Goal: Check status: Check status

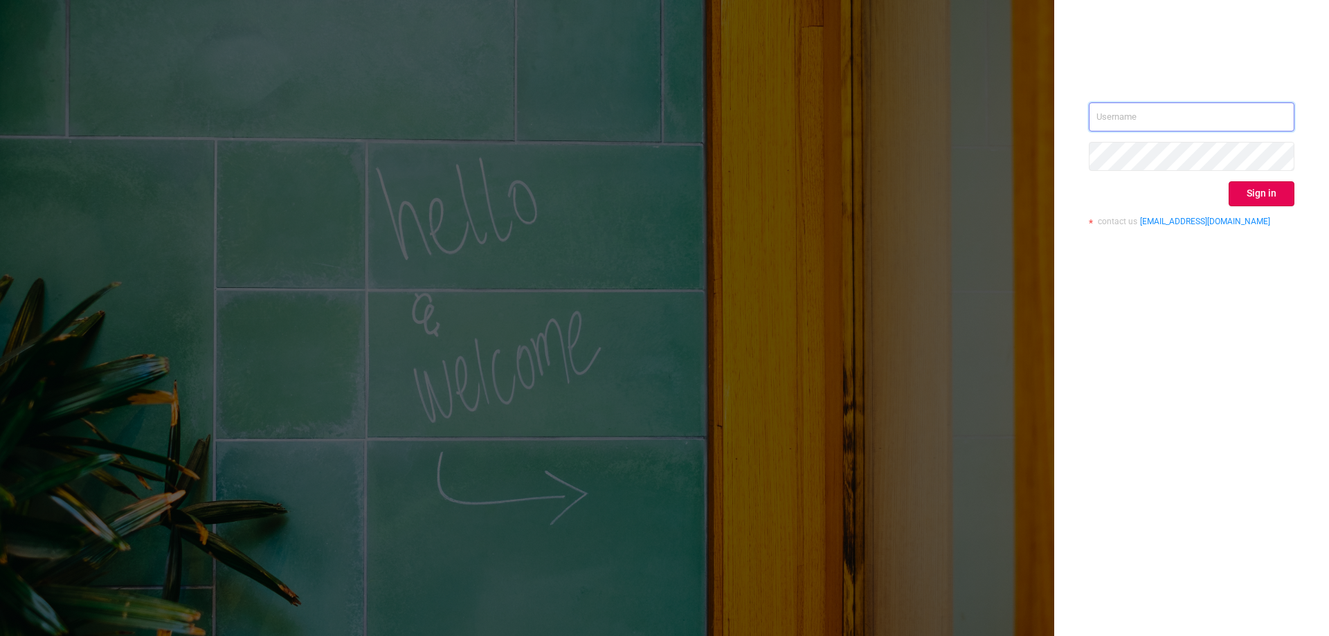
drag, startPoint x: 1120, startPoint y: 120, endPoint x: 69, endPoint y: 229, distance: 1057.5
click at [1120, 120] on input "text" at bounding box center [1192, 116] width 206 height 29
paste input "[EMAIL_ADDRESS][DOMAIN_NAME]"
type input "[EMAIL_ADDRESS][DOMAIN_NAME]"
click at [1272, 192] on button "Sign in" at bounding box center [1261, 193] width 66 height 25
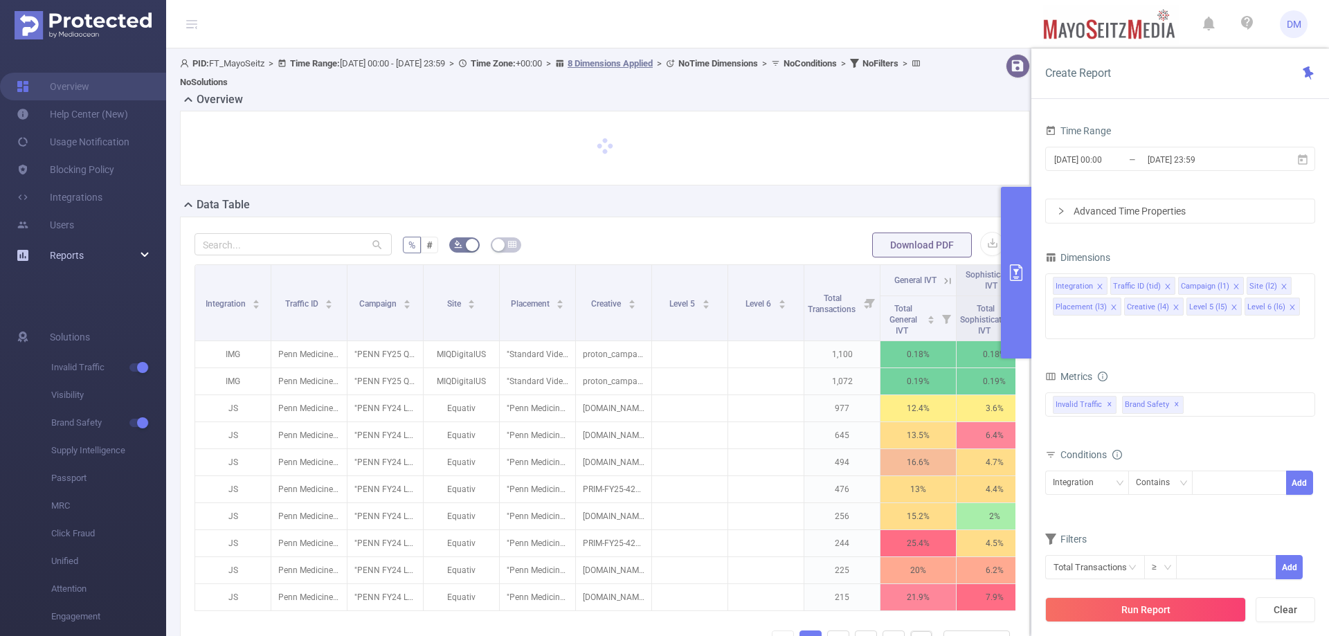
click at [122, 253] on div "Reports" at bounding box center [83, 256] width 166 height 28
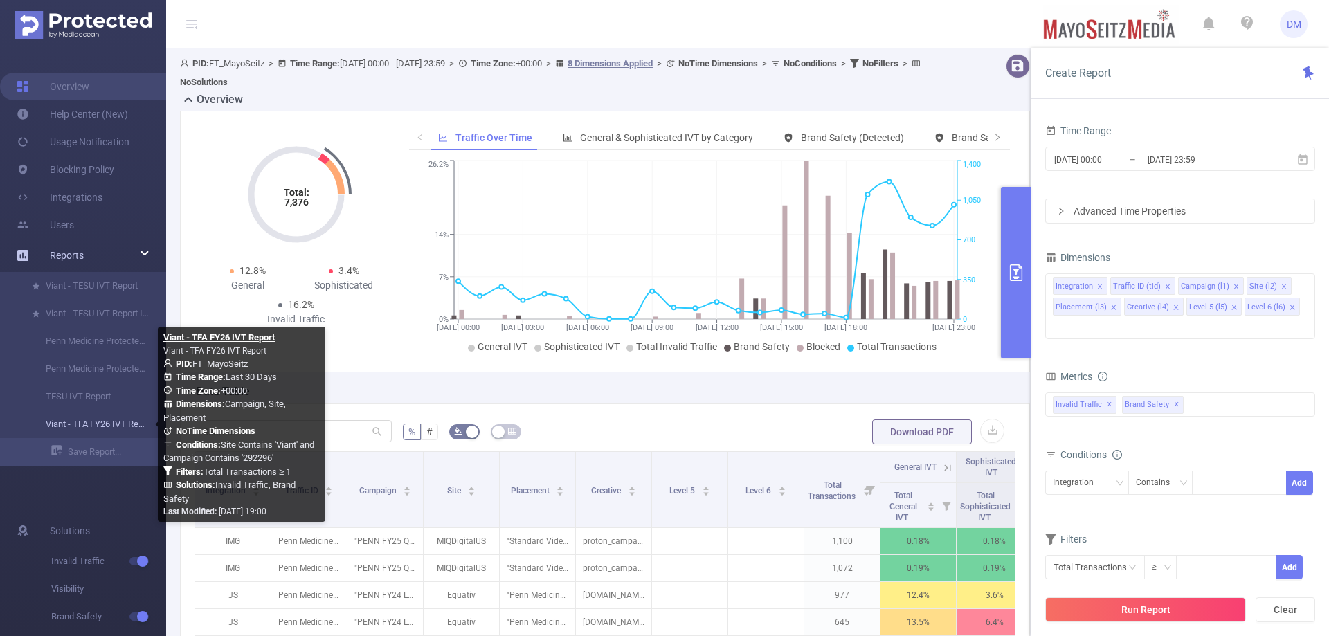
click at [110, 412] on link "Viant - TFA FY26 IVT Report" at bounding box center [89, 424] width 122 height 28
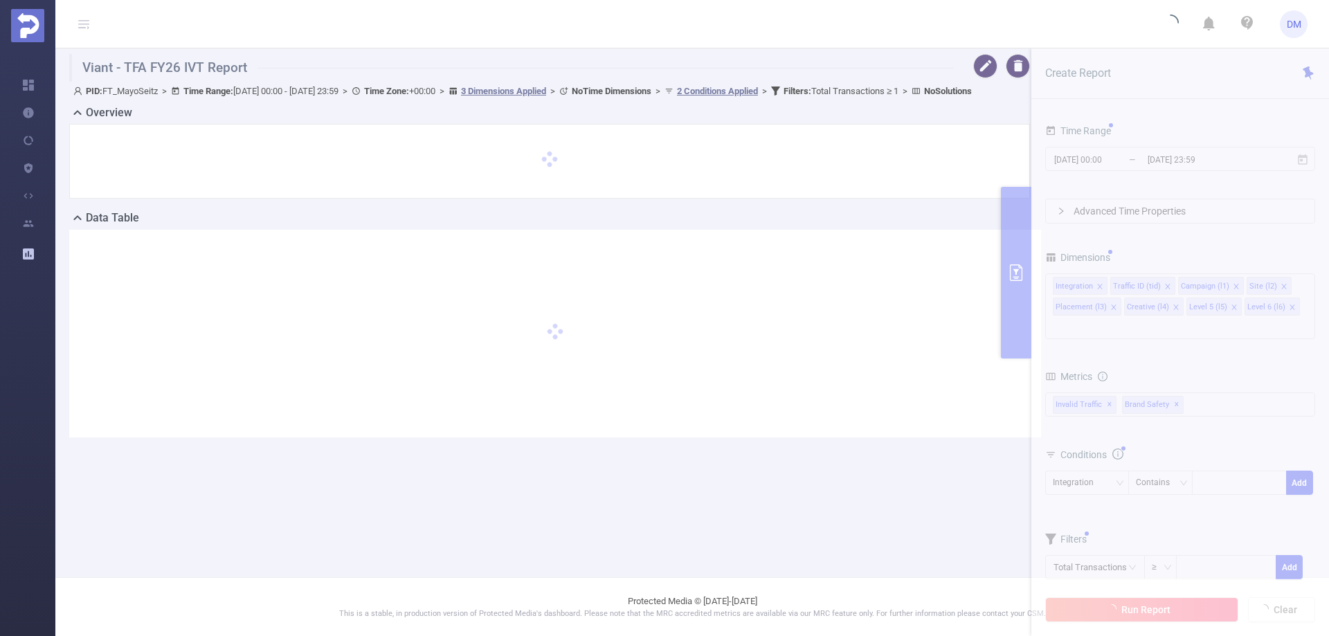
type input "[DATE] 00:00"
type input "[DATE] 23:59"
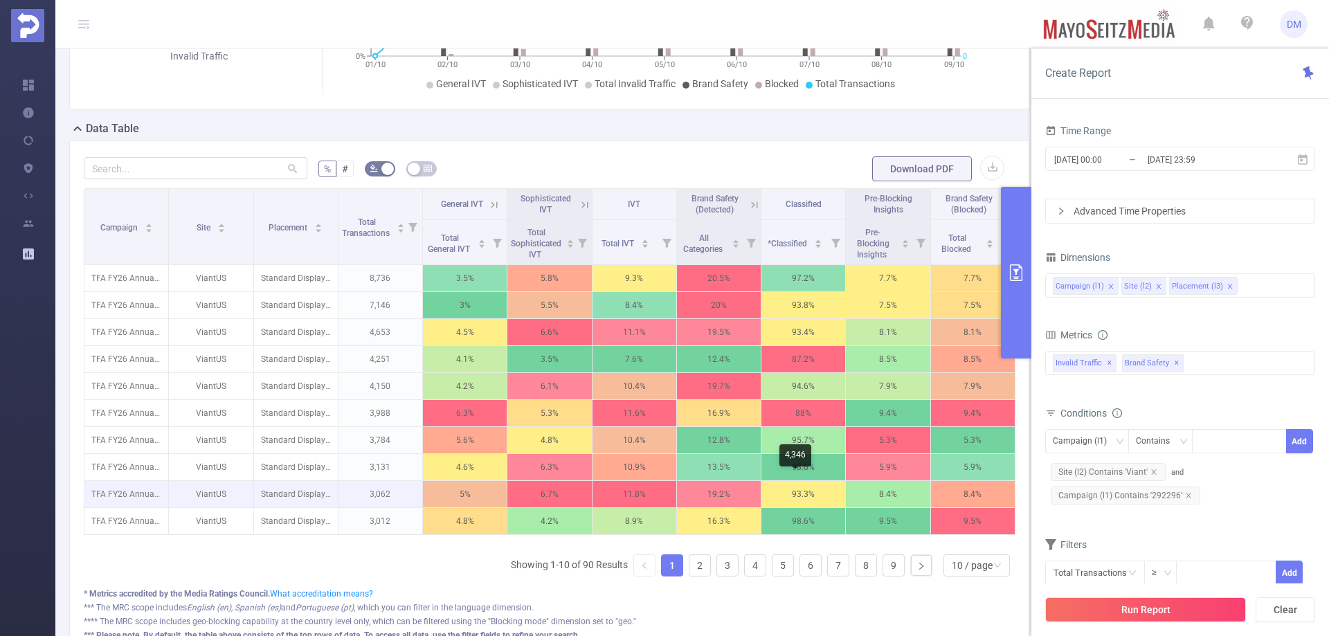
scroll to position [277, 0]
click at [457, 208] on span "General IVT" at bounding box center [462, 204] width 42 height 10
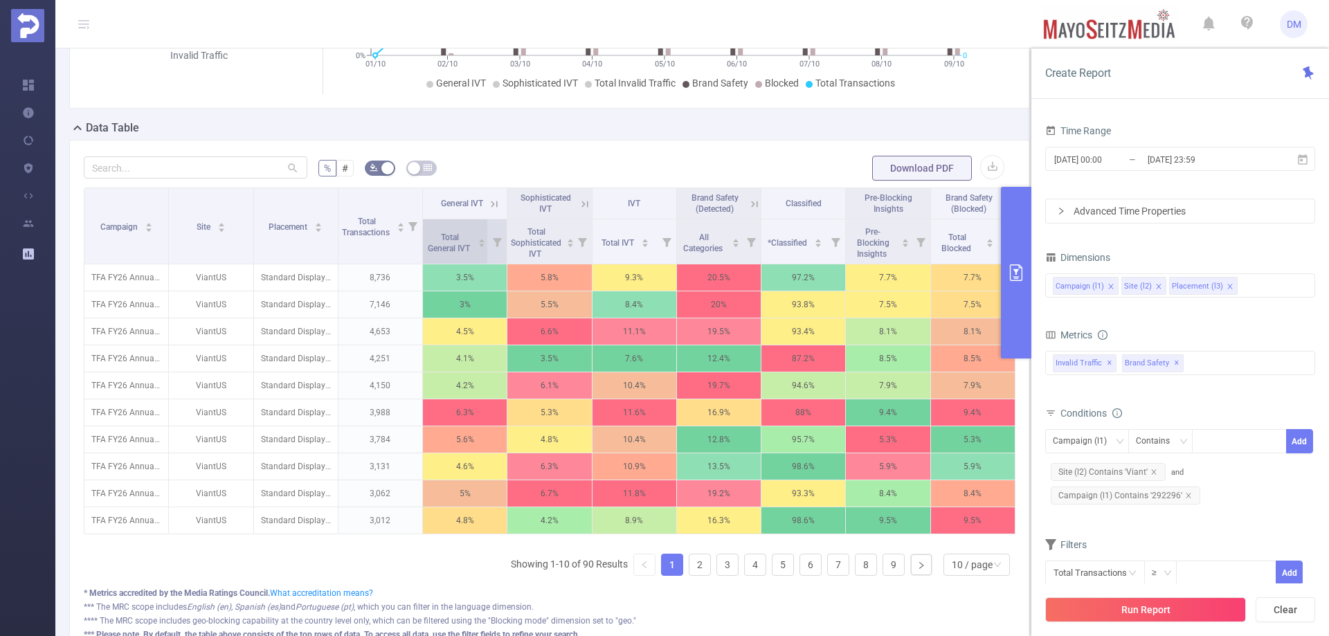
click at [460, 241] on div "Total General IVT" at bounding box center [456, 241] width 60 height 25
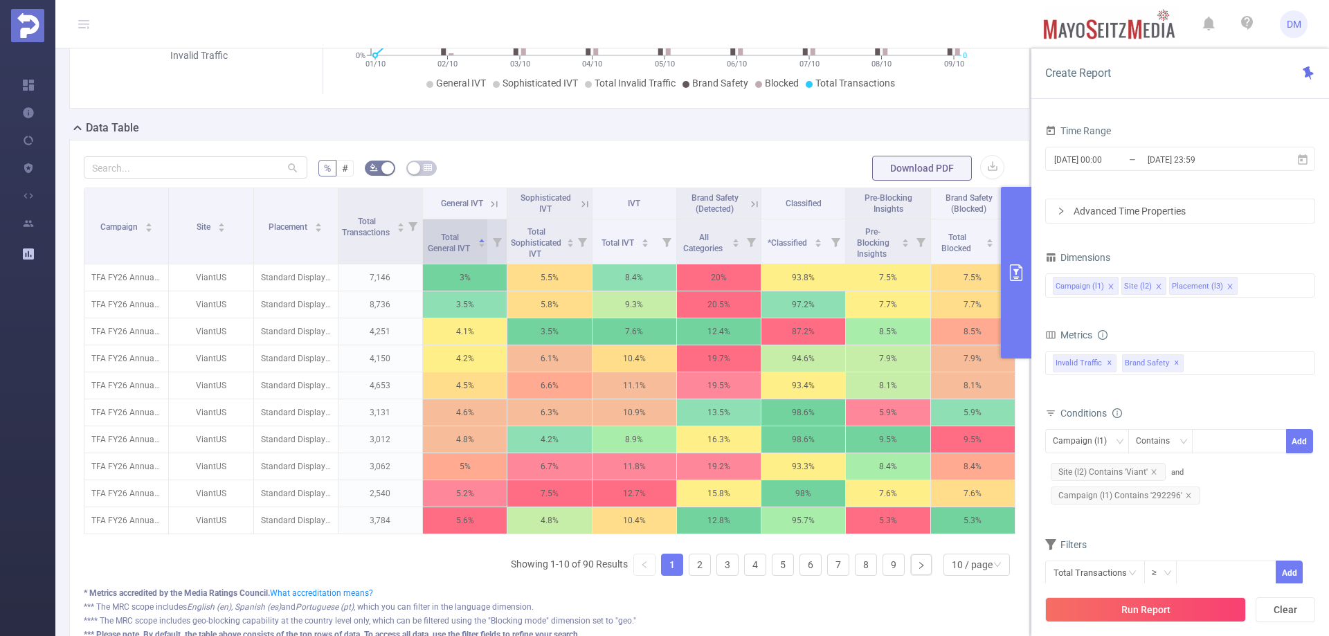
click at [481, 244] on icon "icon: caret-up" at bounding box center [482, 241] width 8 height 8
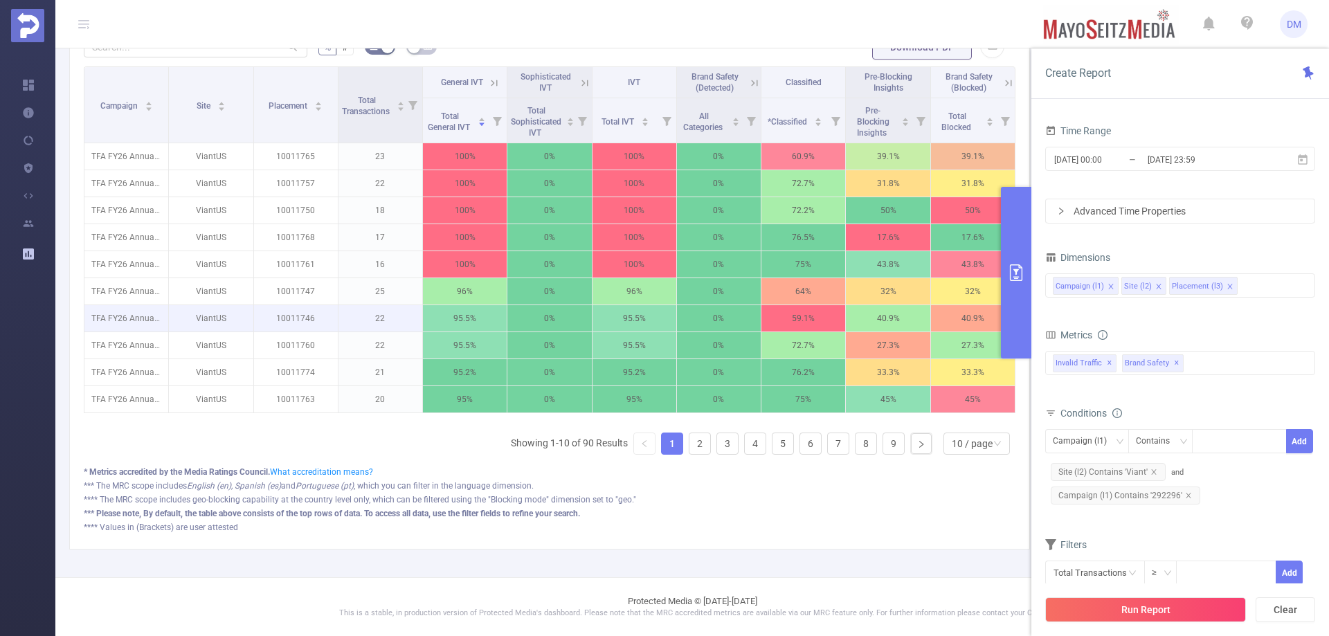
scroll to position [427, 0]
click at [689, 437] on link "2" at bounding box center [699, 443] width 21 height 21
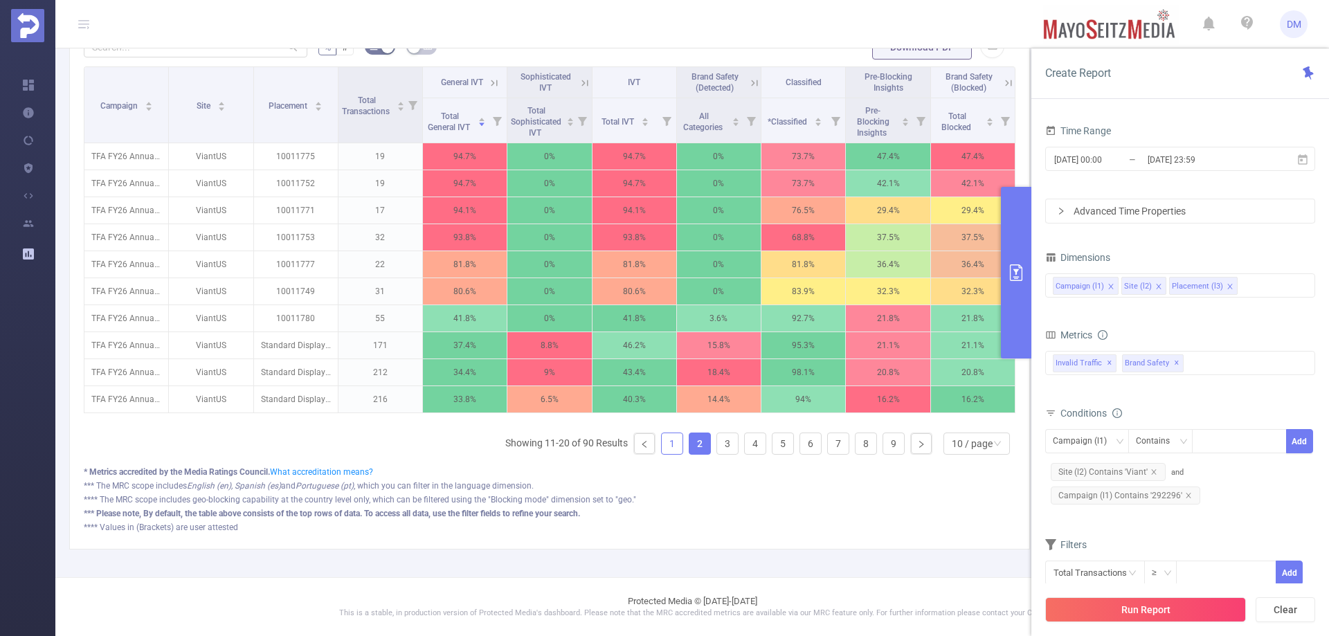
click at [669, 446] on link "1" at bounding box center [672, 443] width 21 height 21
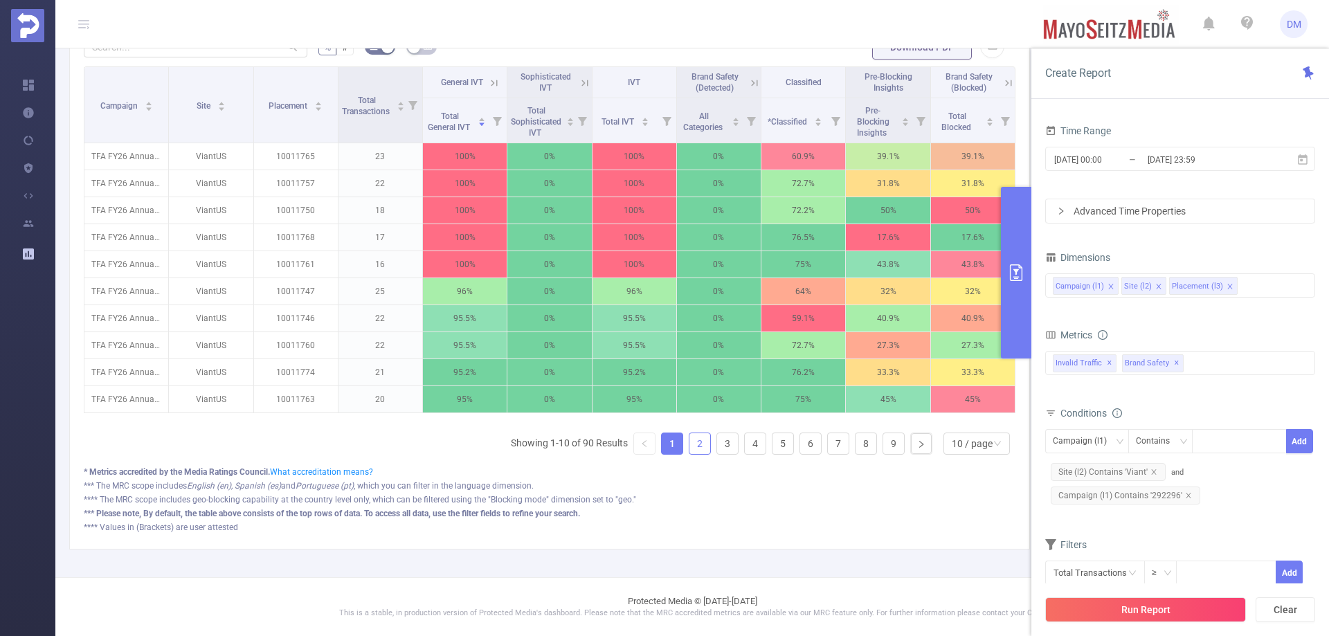
click at [691, 446] on link "2" at bounding box center [699, 443] width 21 height 21
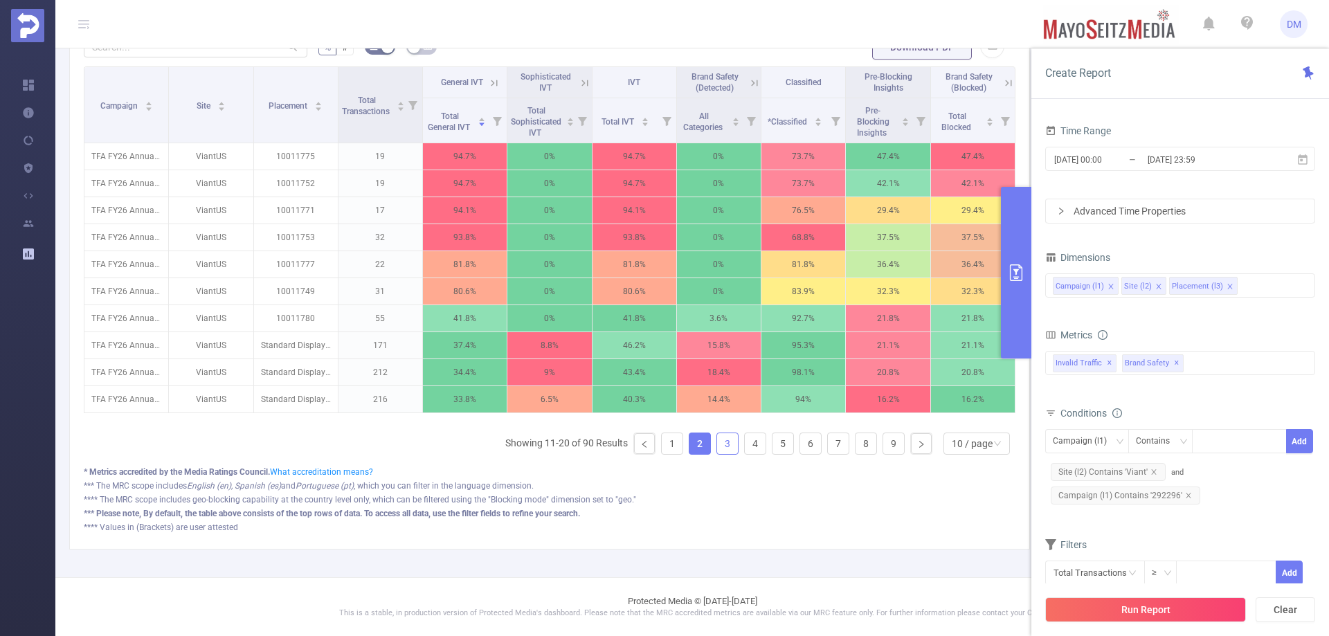
click at [717, 451] on link "3" at bounding box center [727, 443] width 21 height 21
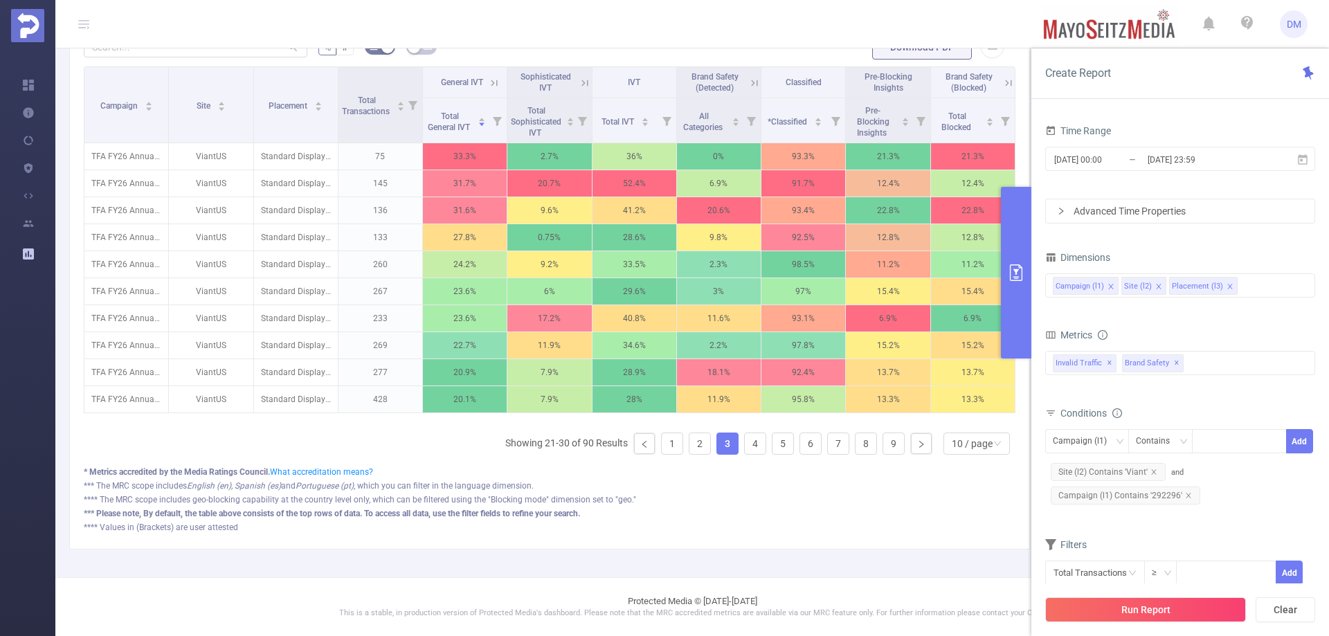
click at [682, 456] on div "Campaign Site Placement Total Transactions General IVT Sophisticated IVT IVT Br…" at bounding box center [549, 265] width 931 height 399
click at [692, 453] on link "2" at bounding box center [699, 443] width 21 height 21
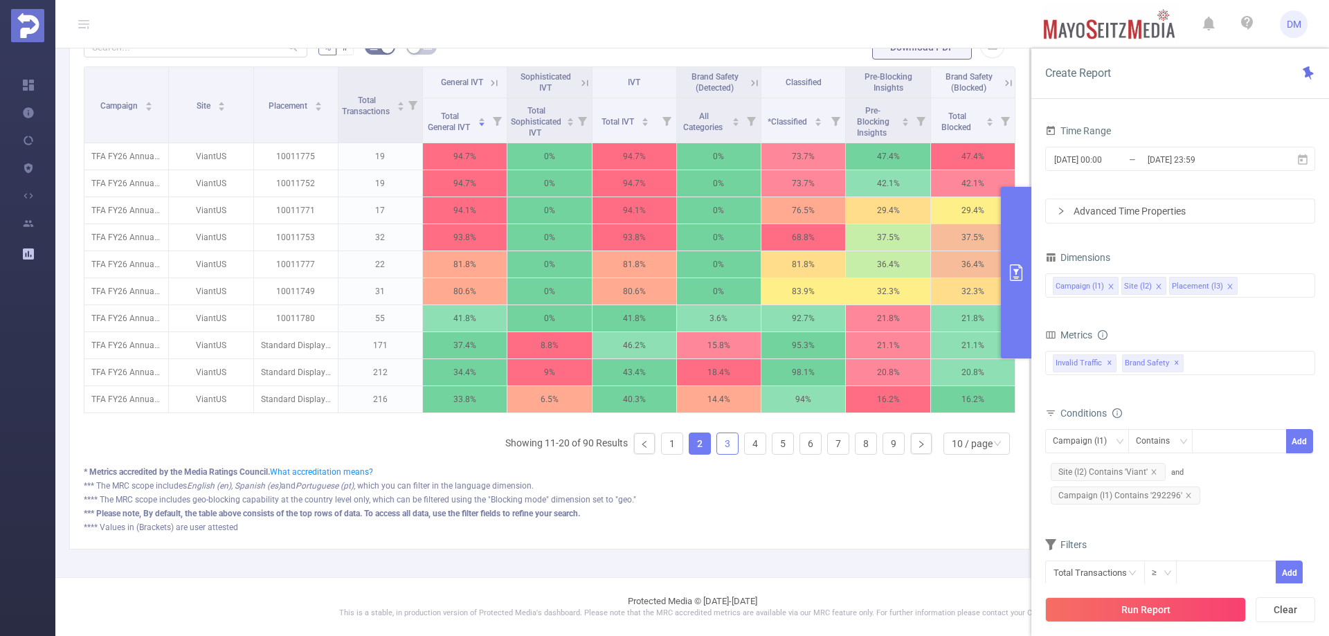
click at [723, 439] on link "3" at bounding box center [727, 443] width 21 height 21
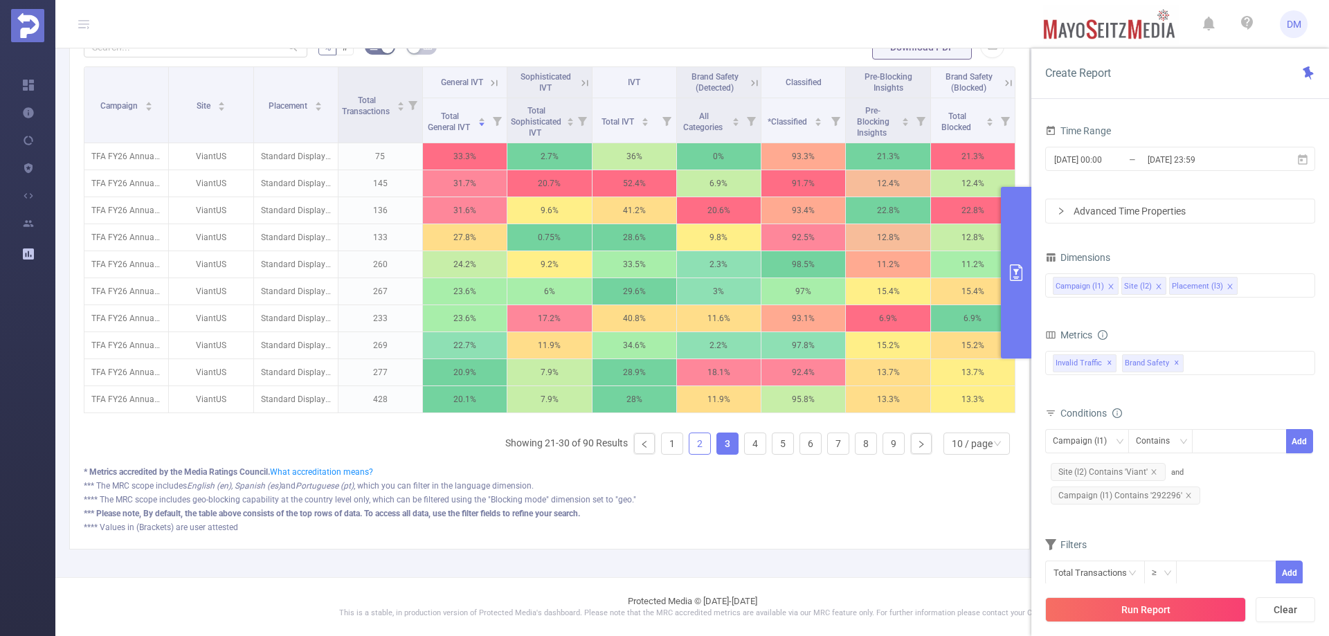
click at [689, 444] on link "2" at bounding box center [699, 443] width 21 height 21
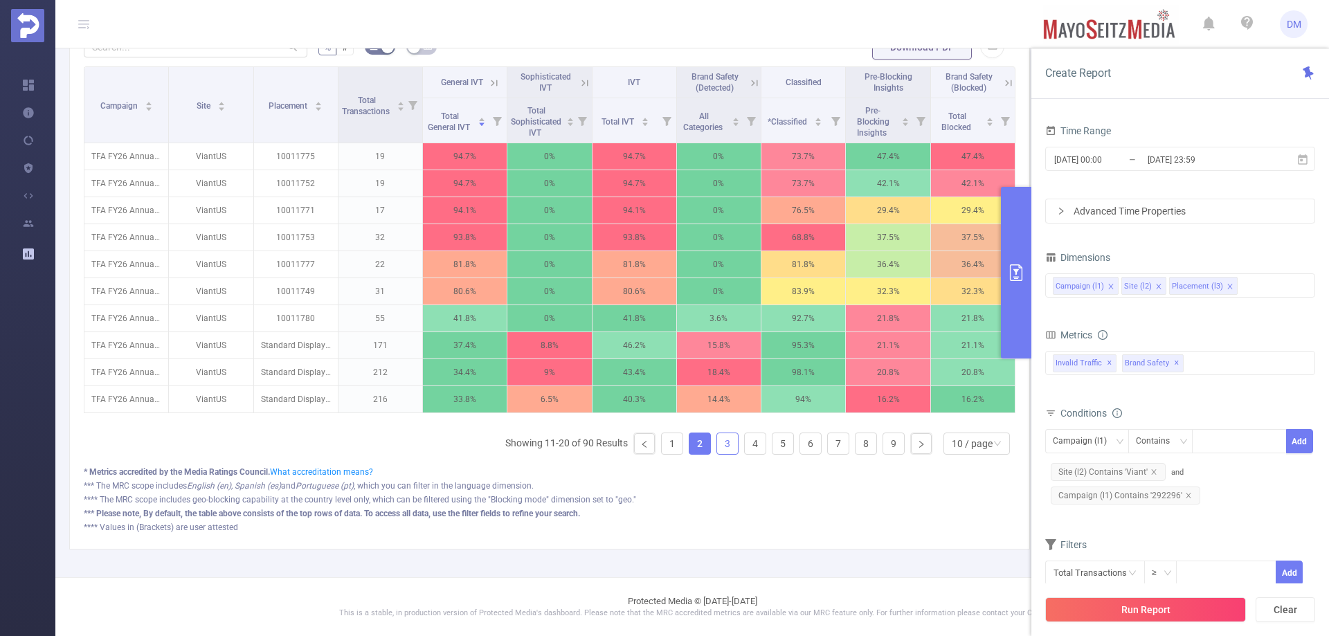
click at [717, 450] on link "3" at bounding box center [727, 443] width 21 height 21
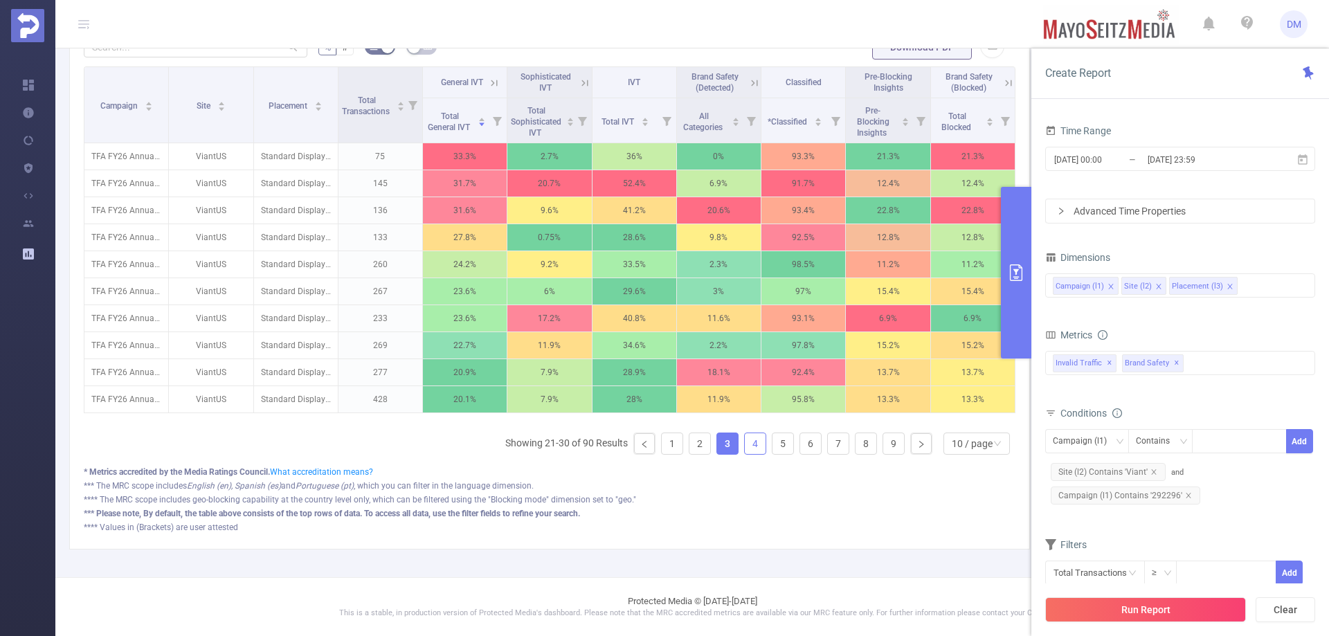
click at [748, 453] on link "4" at bounding box center [755, 443] width 21 height 21
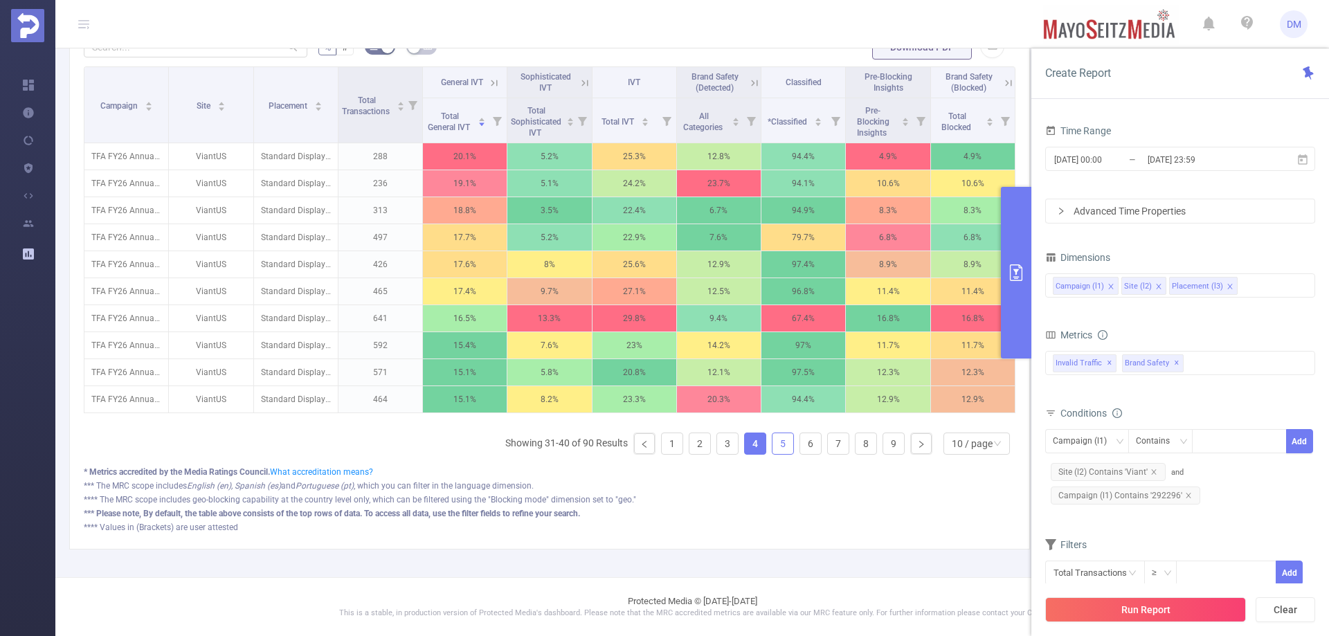
click at [772, 454] on li "5" at bounding box center [783, 444] width 22 height 22
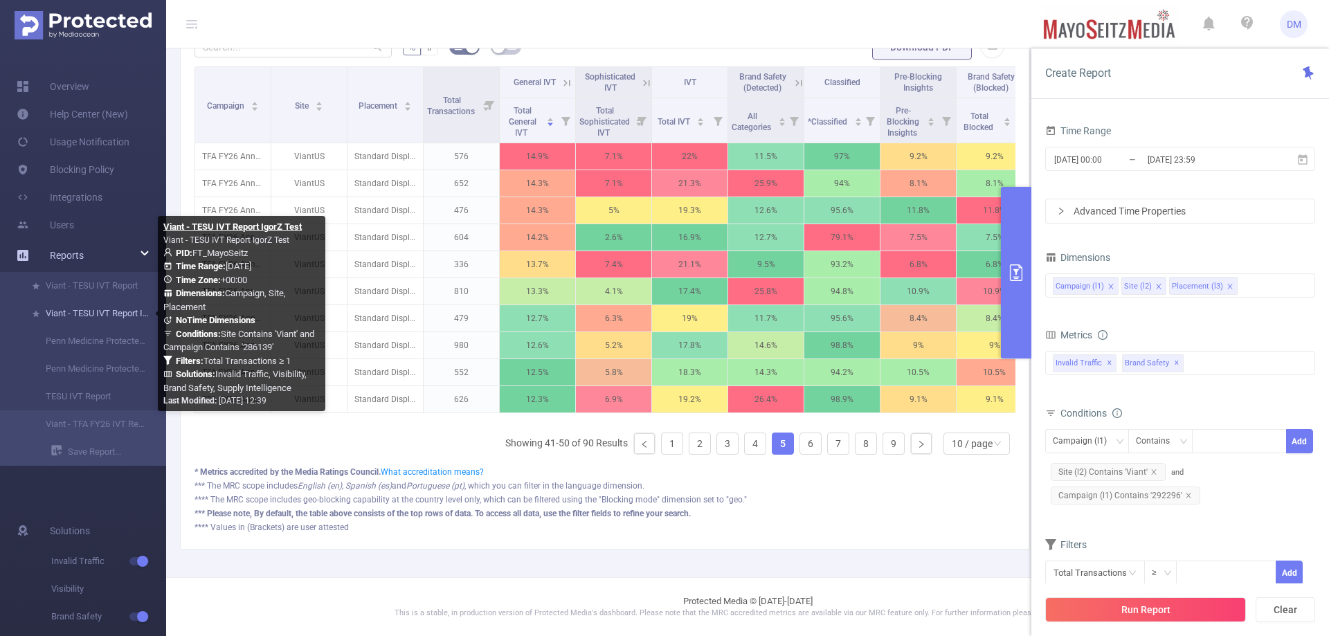
click at [129, 313] on link "Viant - TESU IVT Report IgorZ Test" at bounding box center [89, 314] width 122 height 28
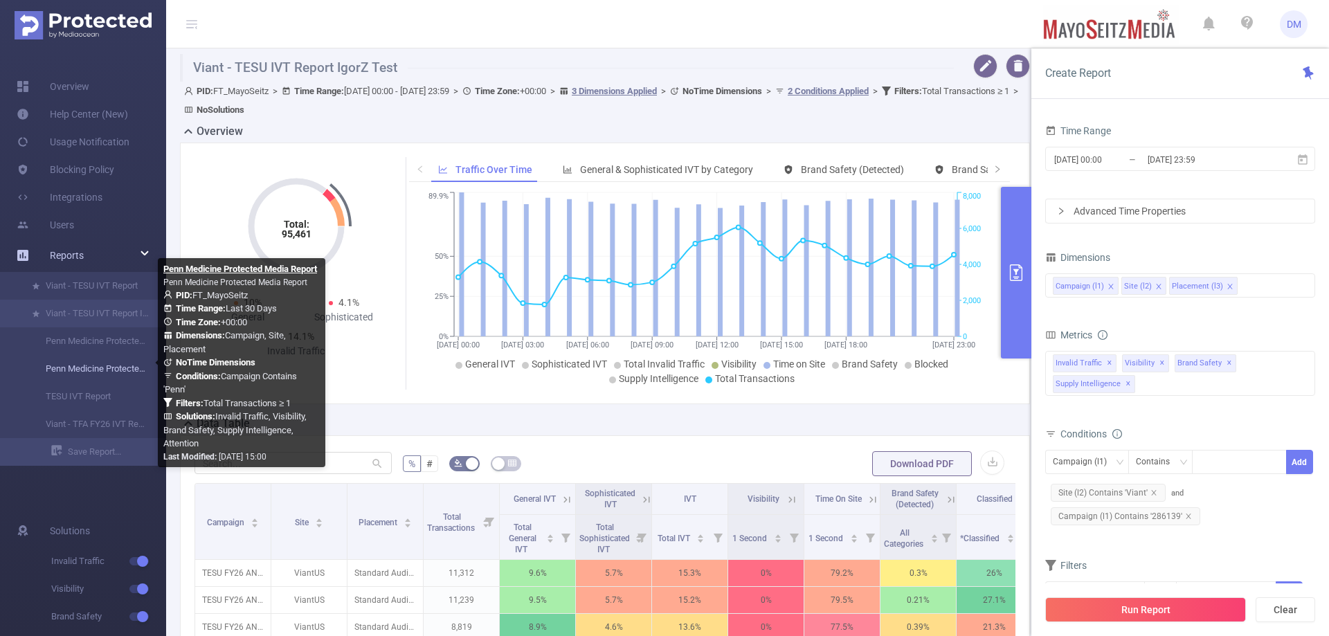
click at [64, 365] on link "Penn Medicine Protected Media Report" at bounding box center [89, 369] width 122 height 28
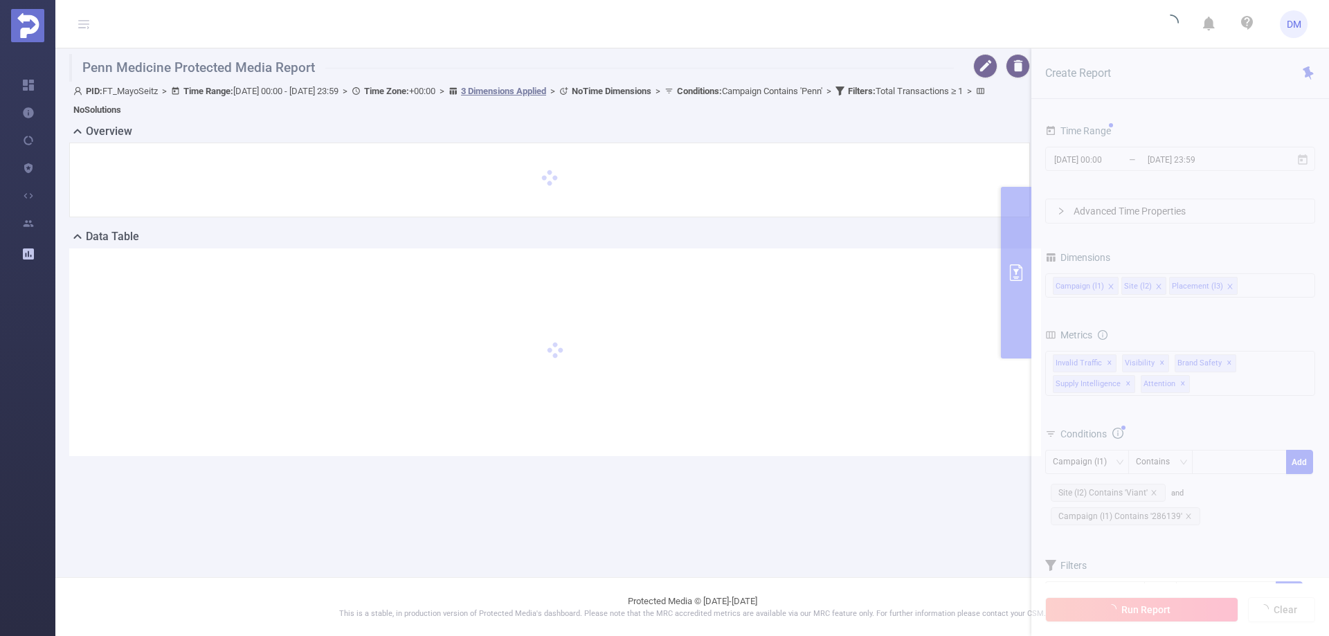
type input "[DATE] 00:00"
